Goal: Task Accomplishment & Management: Complete application form

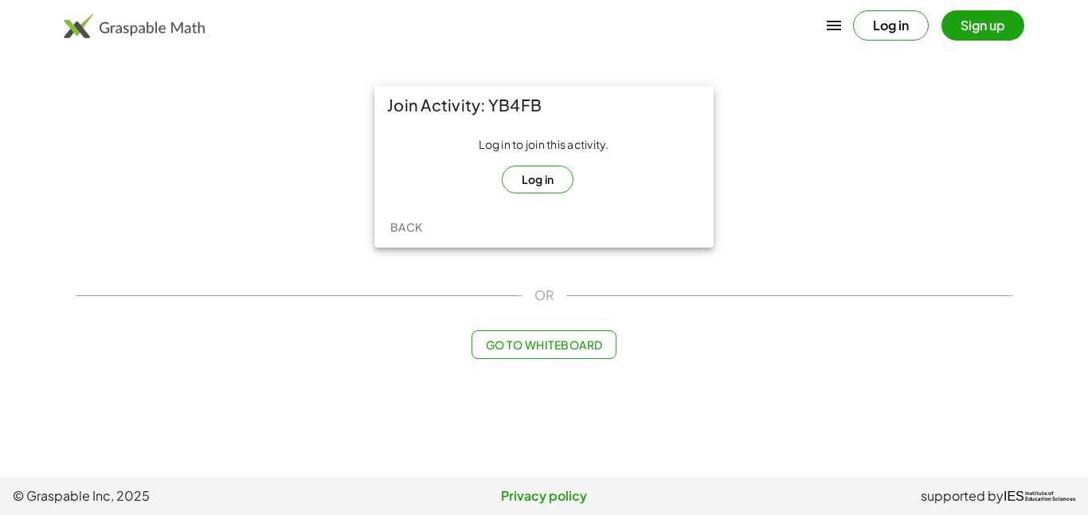
click at [543, 183] on button "Log in" at bounding box center [538, 180] width 73 height 28
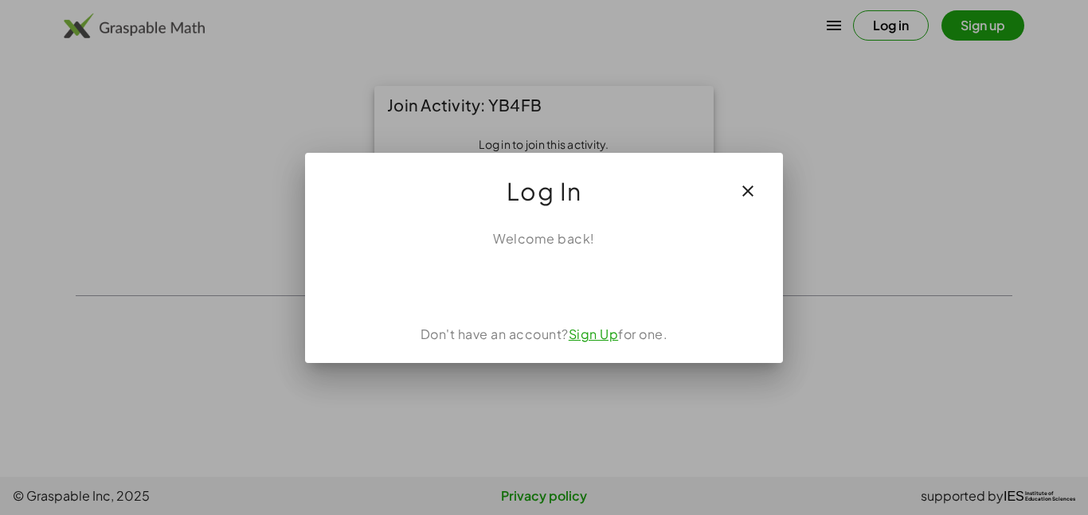
click at [272, 78] on div at bounding box center [544, 257] width 1088 height 515
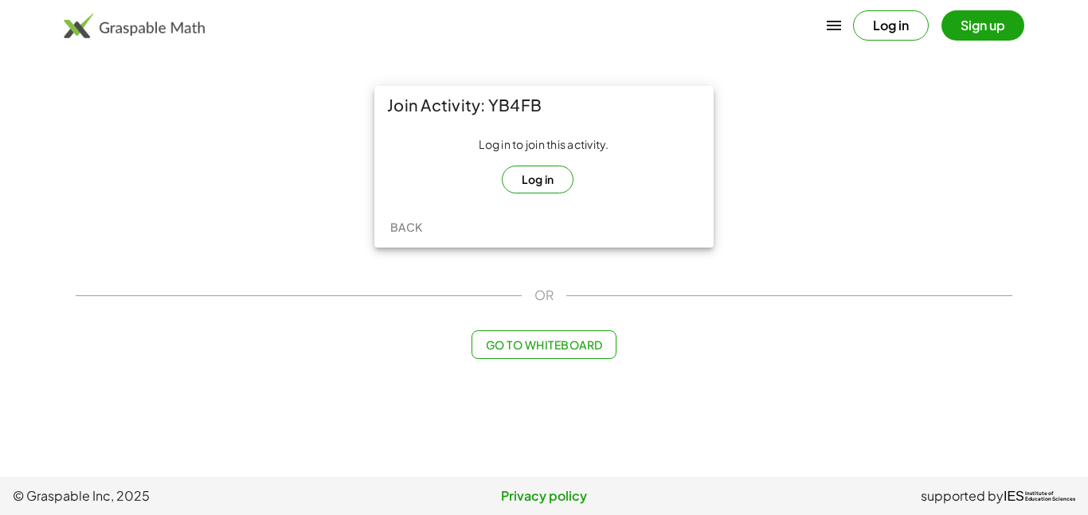
click at [523, 182] on button "Log in" at bounding box center [538, 180] width 73 height 28
click at [537, 163] on div "Log in to join this activity. Log in" at bounding box center [544, 165] width 314 height 57
click at [541, 174] on button "Log in" at bounding box center [538, 180] width 73 height 28
click at [548, 188] on button "Log in" at bounding box center [538, 180] width 73 height 28
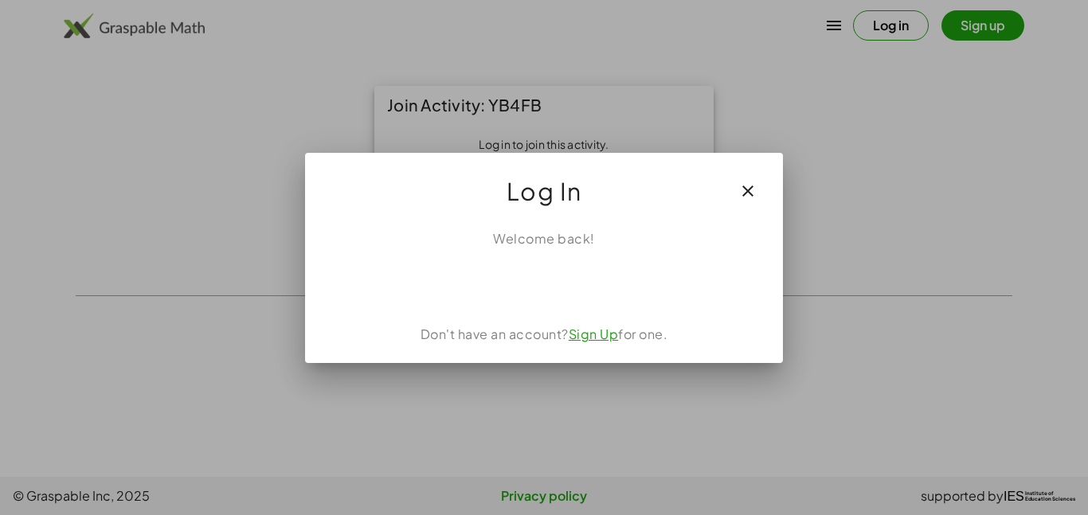
click at [269, 209] on div at bounding box center [544, 257] width 1088 height 515
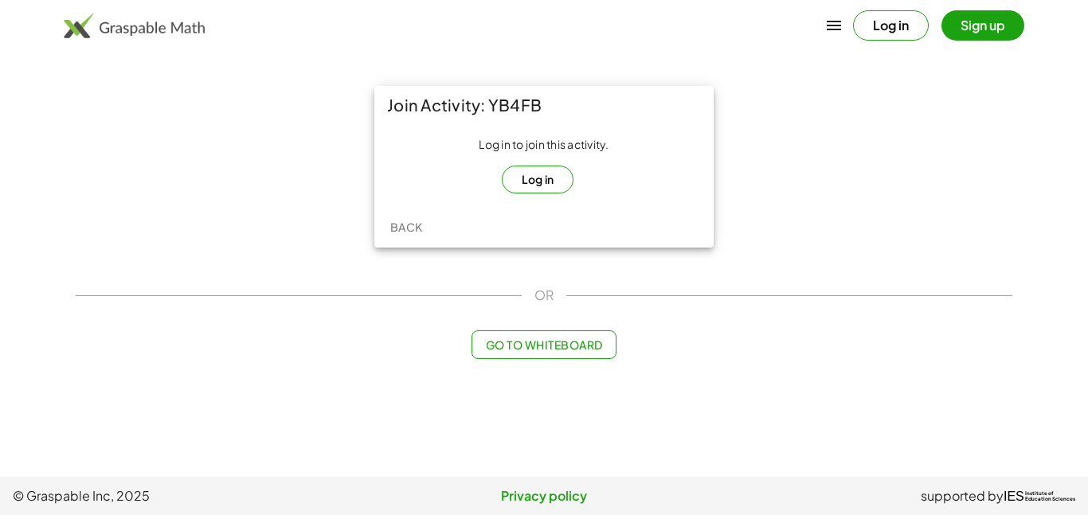
click at [558, 179] on button "Log in" at bounding box center [538, 180] width 73 height 28
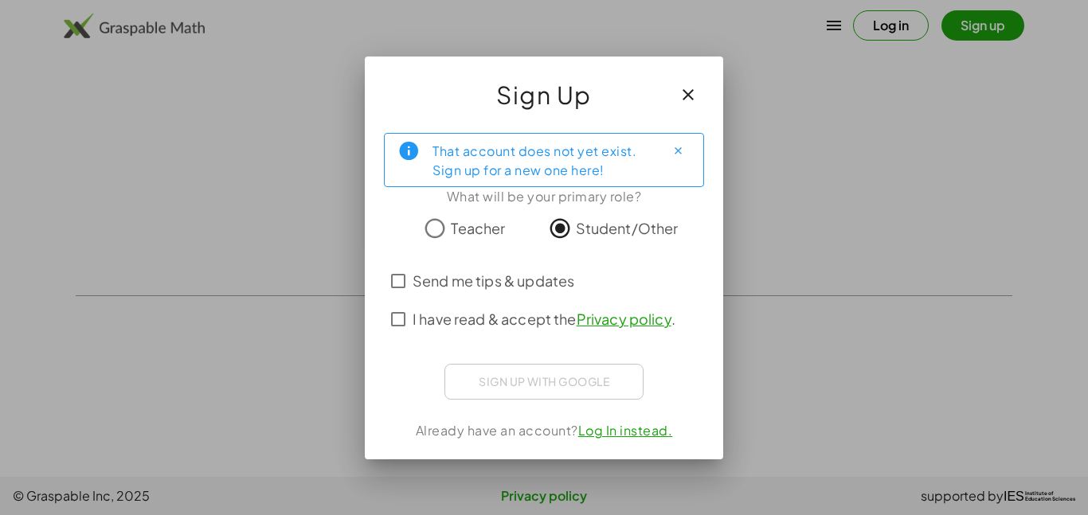
click at [531, 319] on span "I have read & accept the Privacy policy ." at bounding box center [544, 319] width 263 height 22
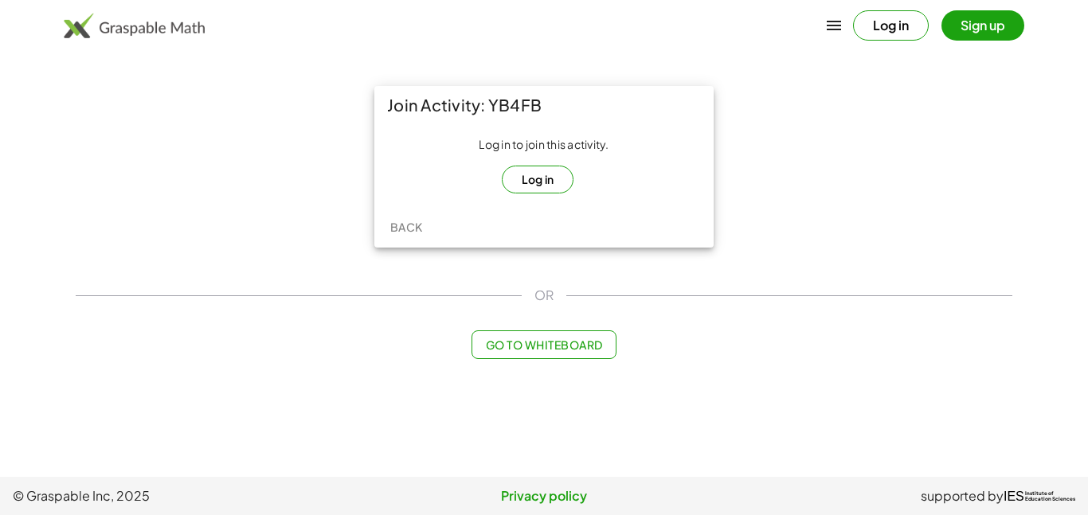
click at [522, 175] on button "Log in" at bounding box center [538, 180] width 73 height 28
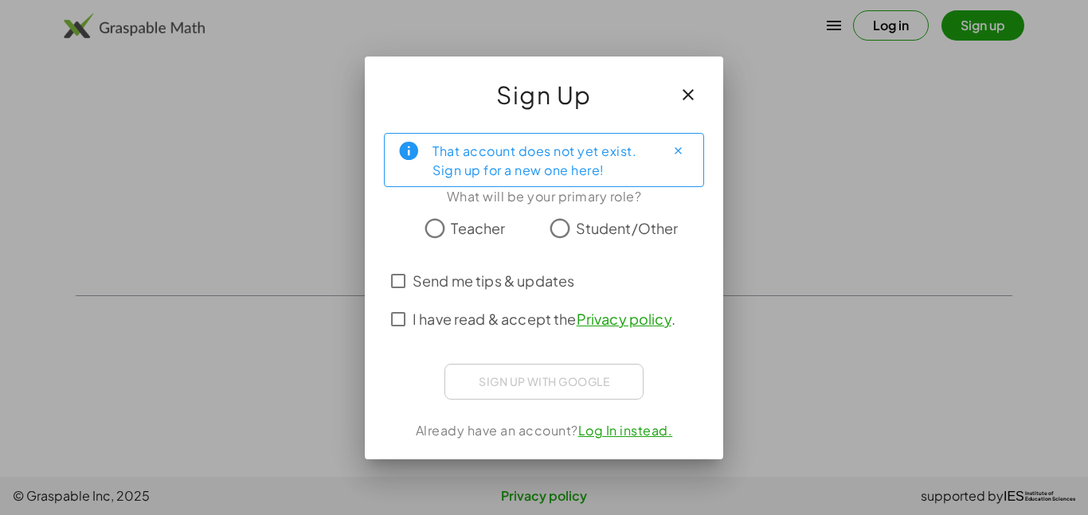
click at [625, 225] on span "Student/Other" at bounding box center [627, 229] width 103 height 22
click at [544, 327] on span "I have read & accept the Privacy policy ." at bounding box center [544, 319] width 263 height 22
